Goal: Transaction & Acquisition: Purchase product/service

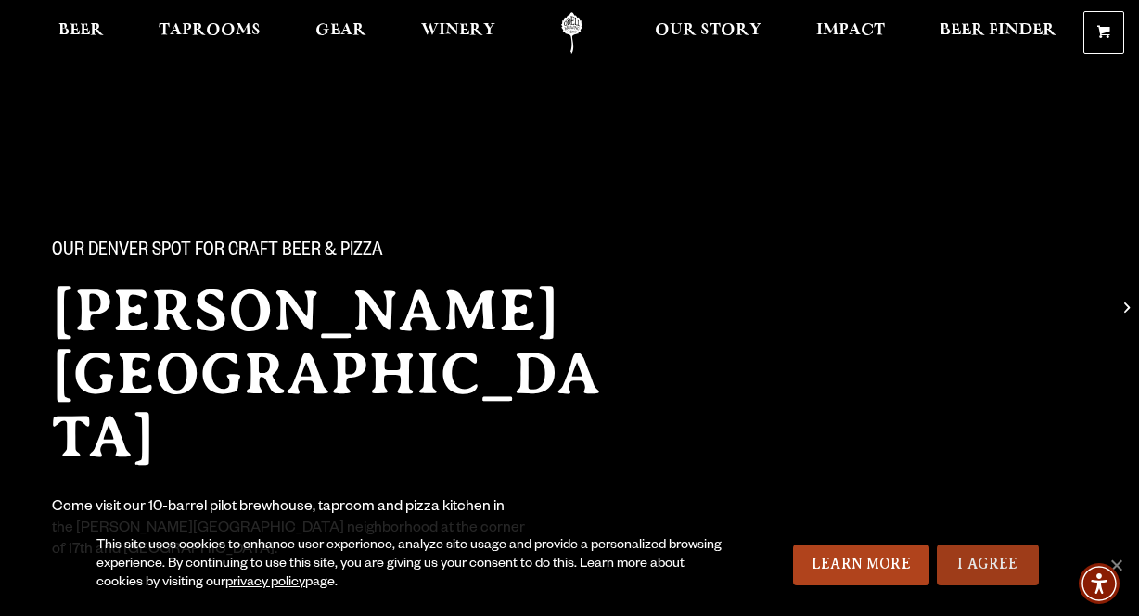
click at [969, 547] on link "I Agree" at bounding box center [988, 565] width 102 height 41
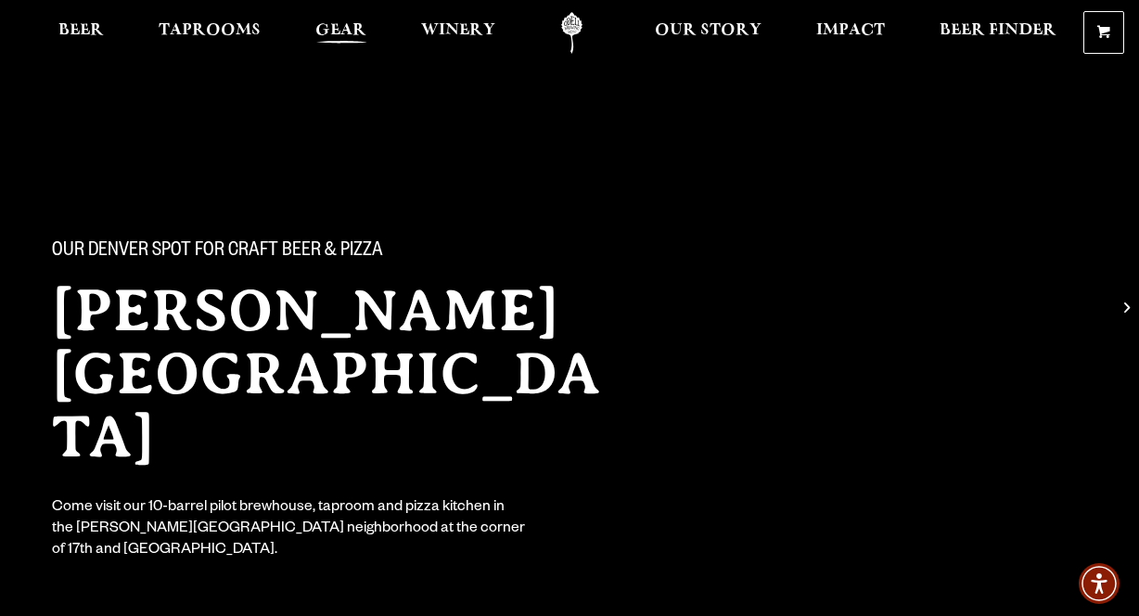
click at [311, 33] on link "Gear" at bounding box center [340, 33] width 75 height 42
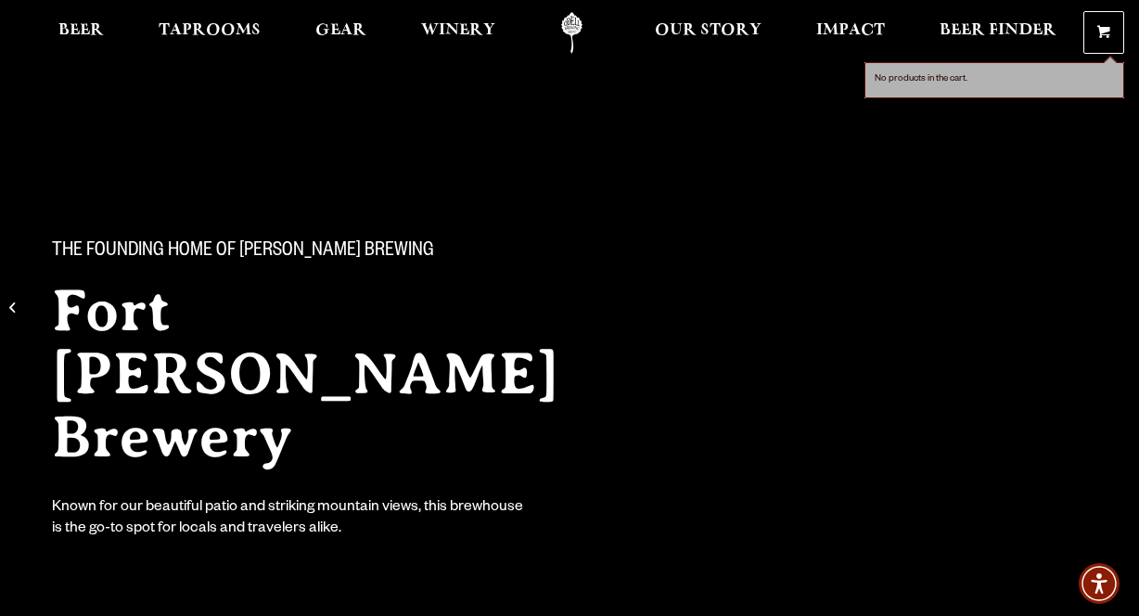
click at [1104, 34] on span at bounding box center [1103, 36] width 13 height 14
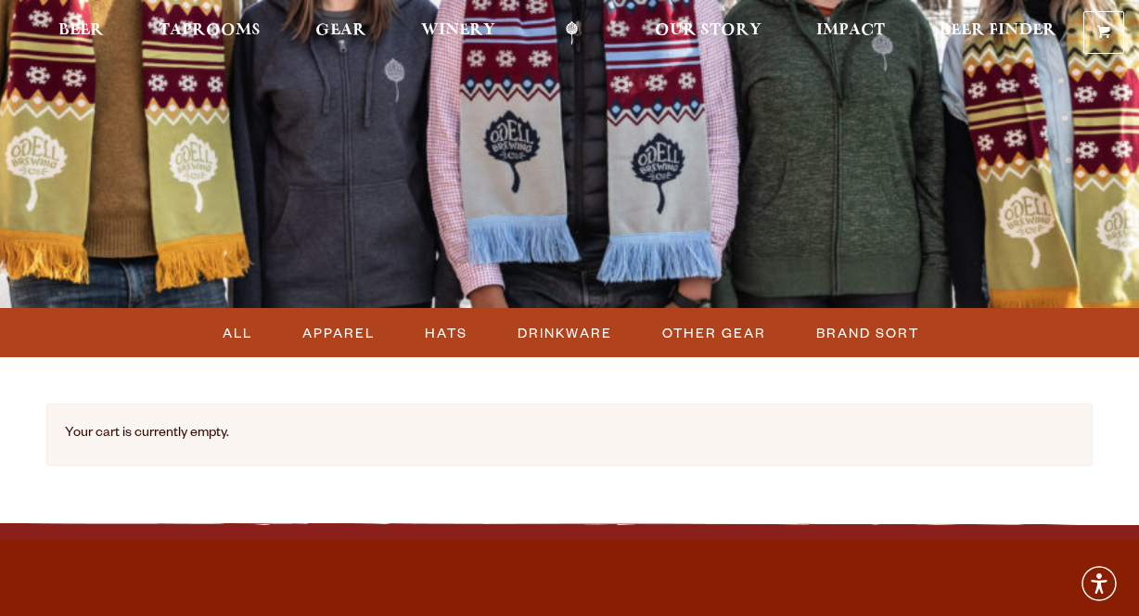
scroll to position [37, 0]
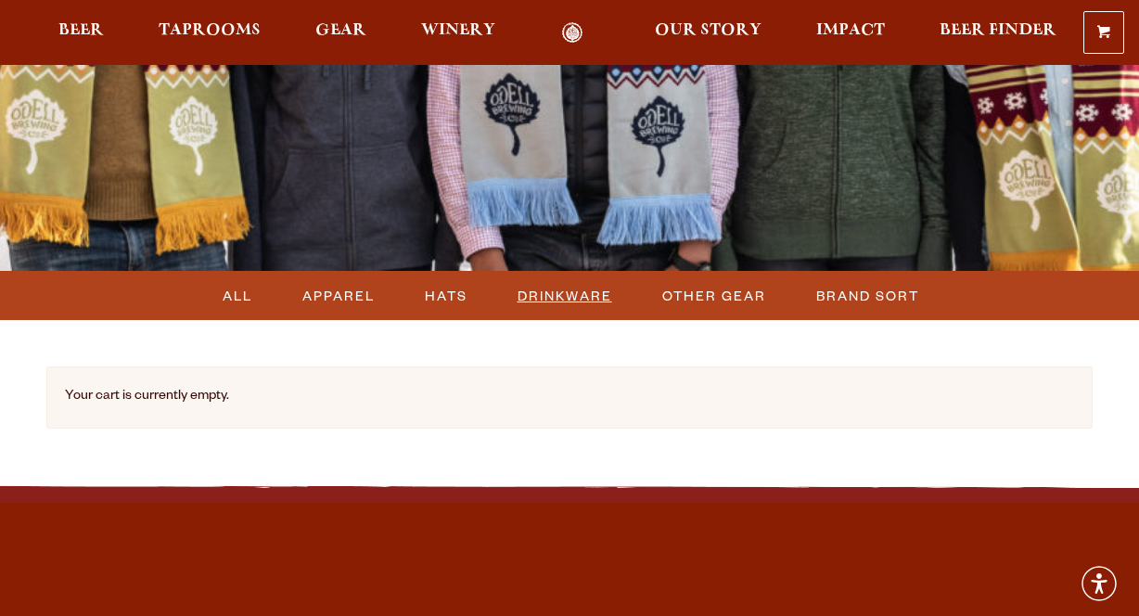
click at [591, 303] on span "DRINKWARE" at bounding box center [565, 295] width 95 height 27
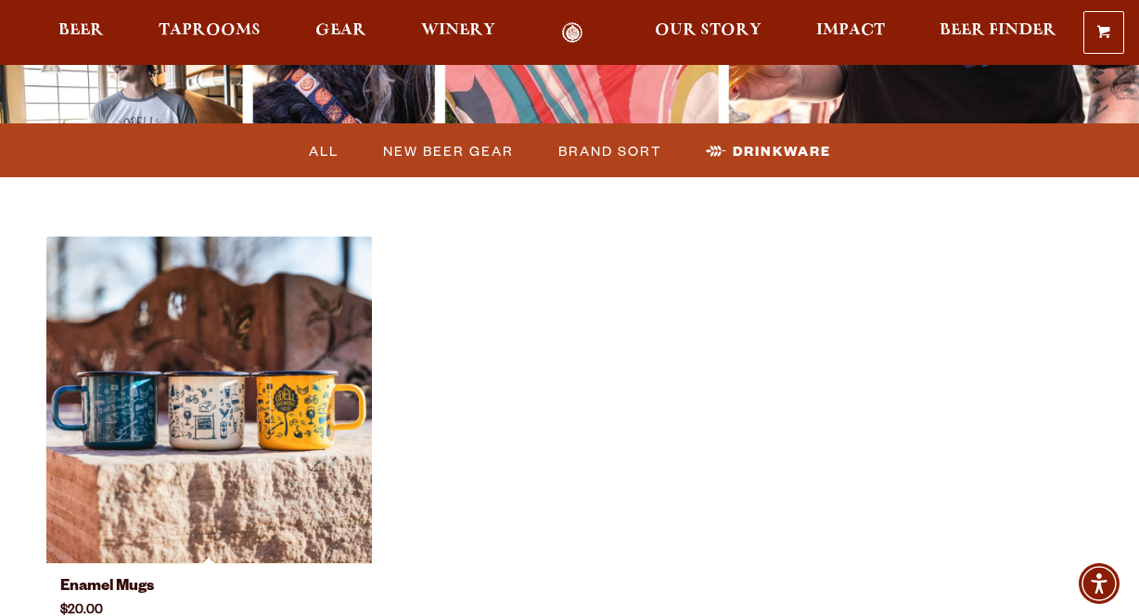
scroll to position [482, 0]
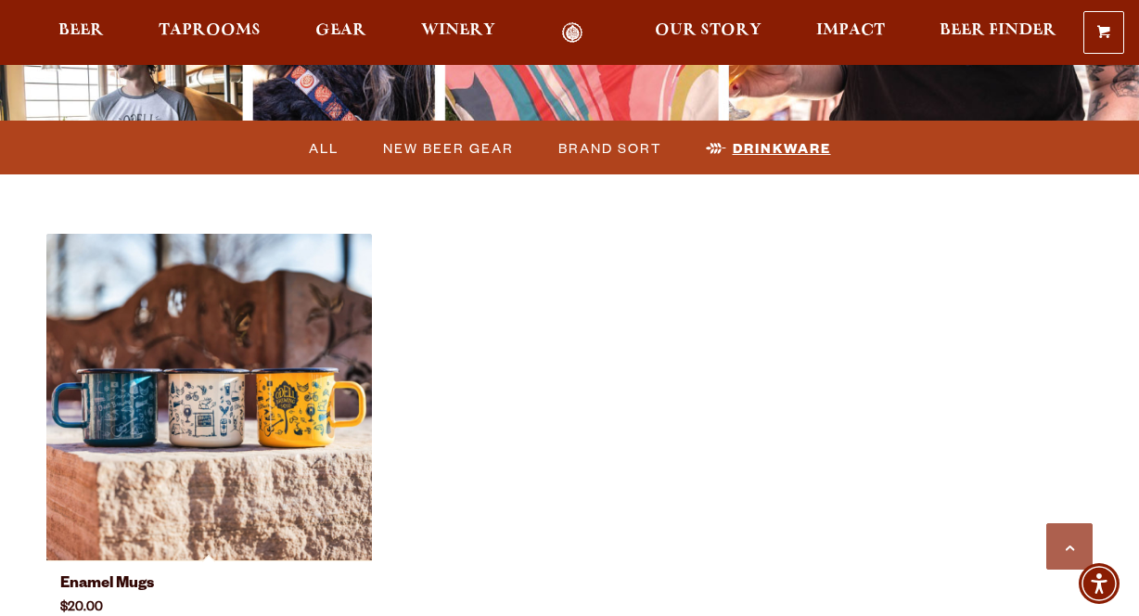
click at [765, 156] on span "Drinkware" at bounding box center [782, 148] width 98 height 32
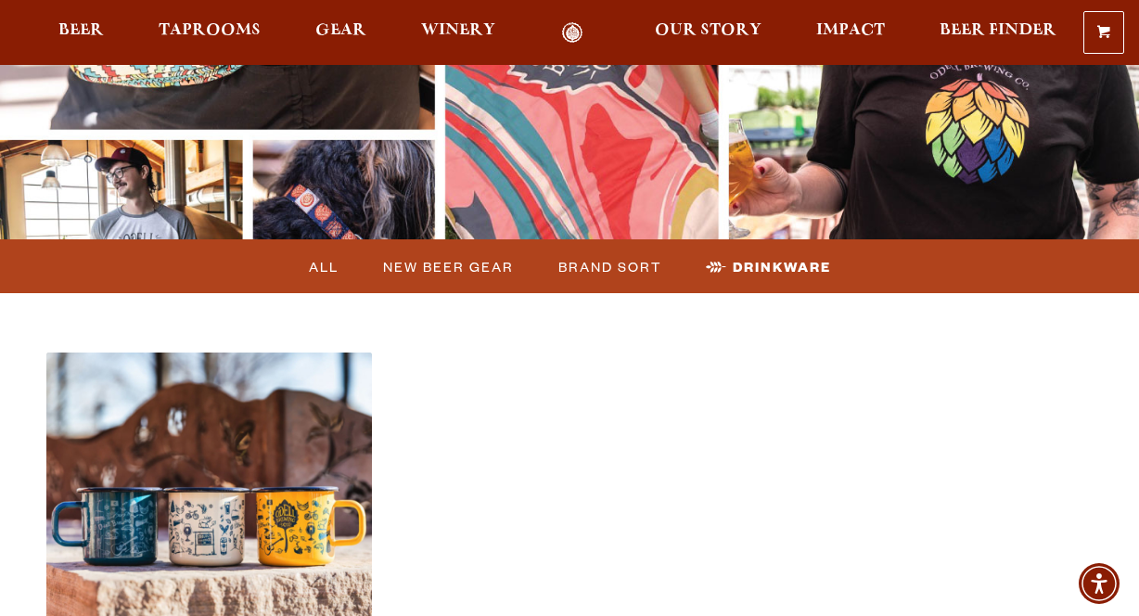
scroll to position [371, 0]
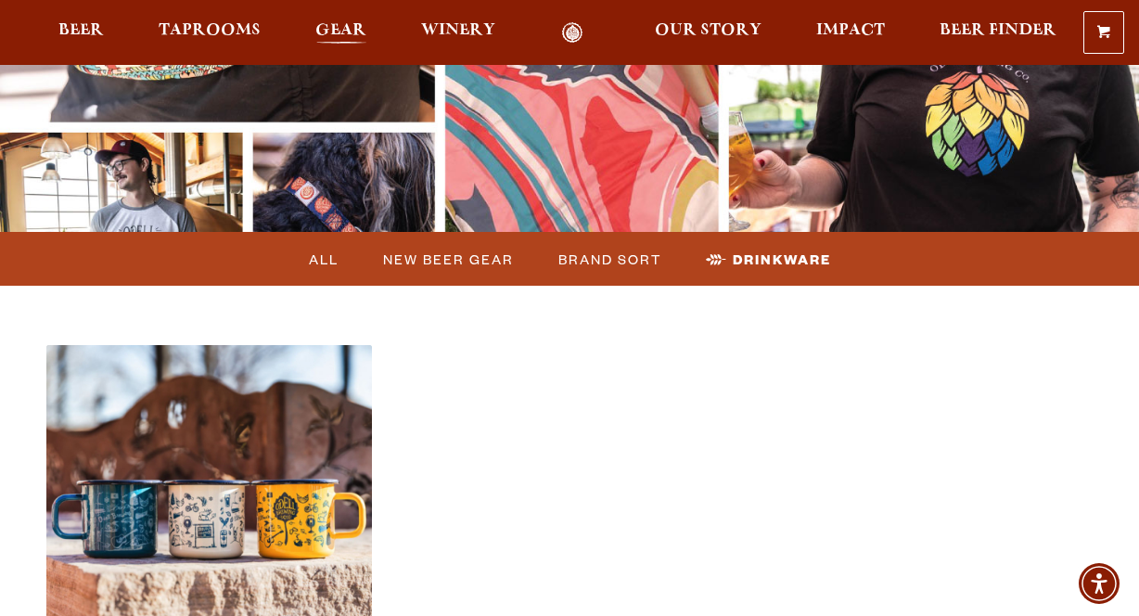
click at [339, 29] on span "Gear" at bounding box center [340, 30] width 51 height 15
